Goal: Find specific page/section: Find specific page/section

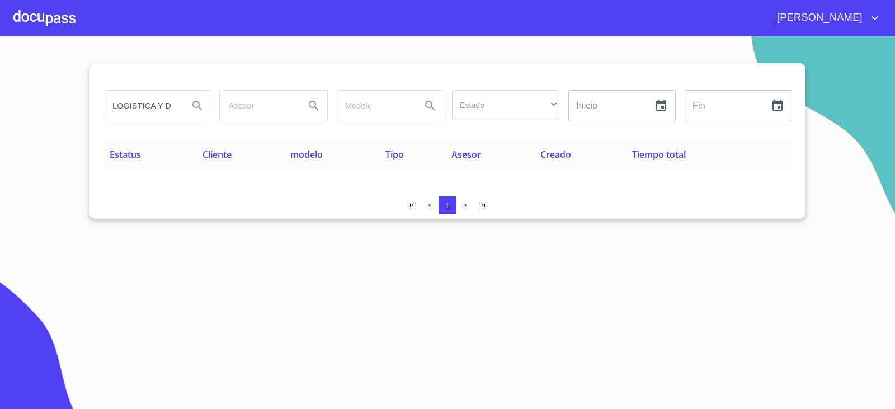
click at [145, 102] on input "LOGISTICA Y DIS" at bounding box center [142, 106] width 76 height 30
type input "[PERSON_NAME]"
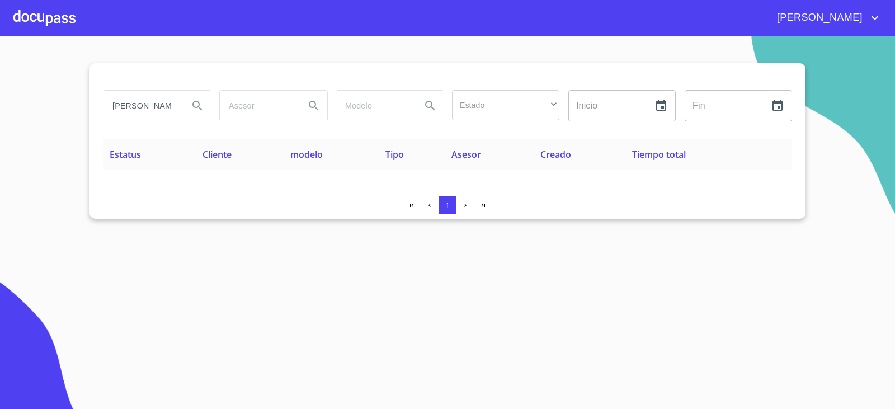
click at [131, 146] on th "Estatus" at bounding box center [149, 154] width 93 height 30
click at [146, 104] on input "[PERSON_NAME]" at bounding box center [142, 106] width 76 height 30
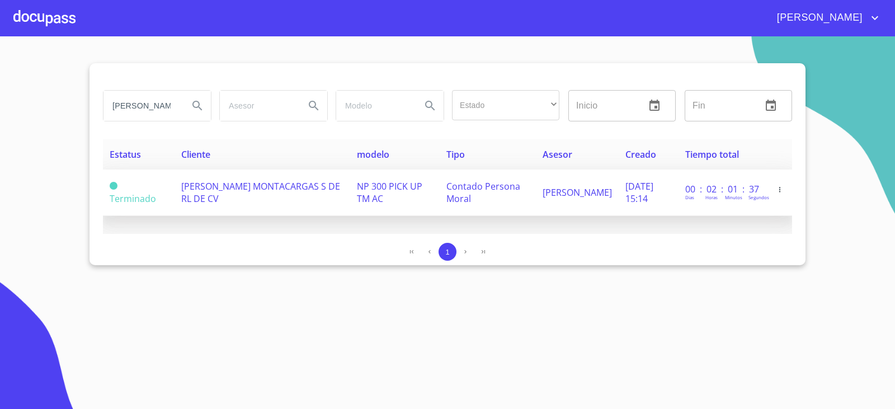
click at [241, 194] on td "[PERSON_NAME] MONTACARGAS S DE RL DE CV" at bounding box center [263, 193] width 176 height 46
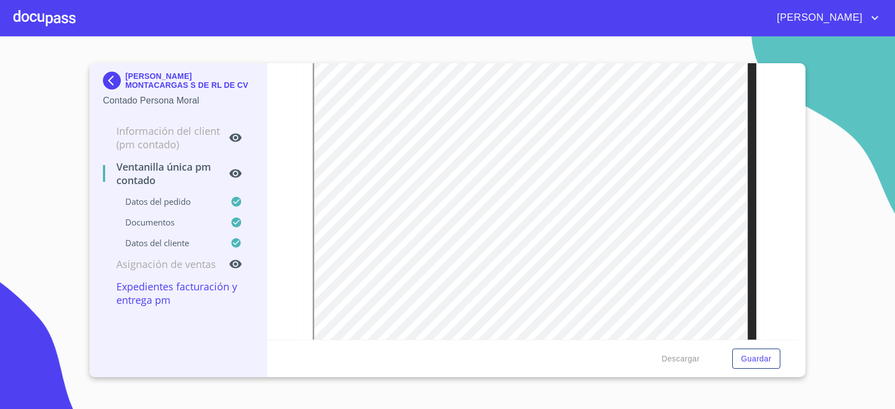
scroll to position [630, 0]
